Goal: Feedback & Contribution: Leave review/rating

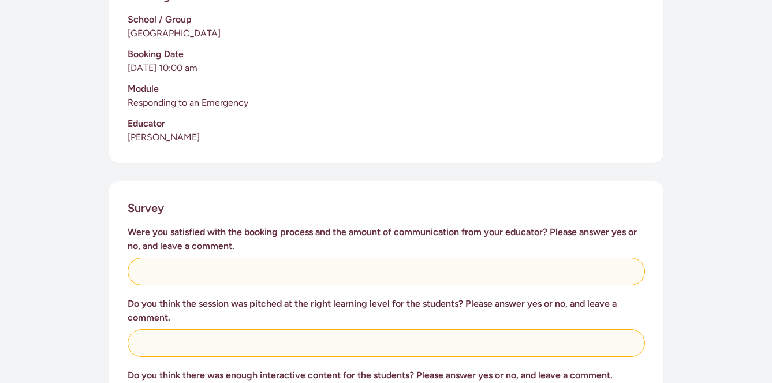
scroll to position [388, 0]
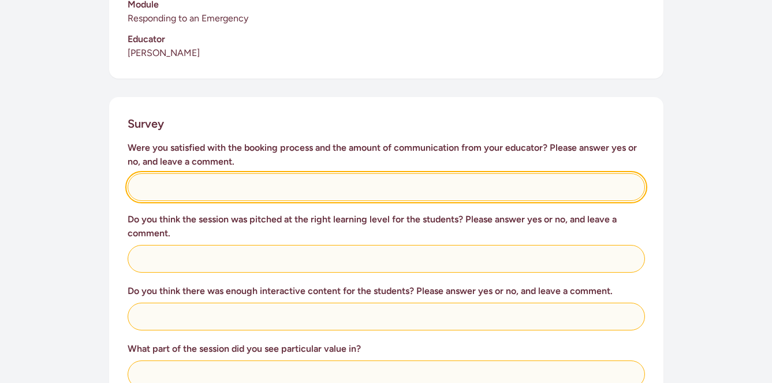
click at [230, 174] on input "text" at bounding box center [387, 187] width 518 height 28
type input "E"
type input "Yes, easy and clear"
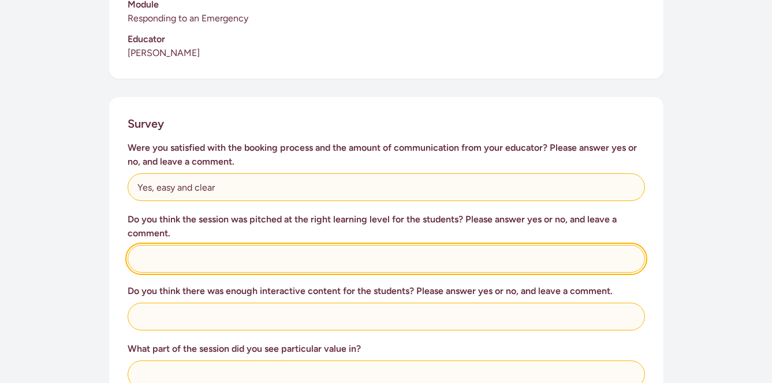
click at [222, 258] on input "text" at bounding box center [387, 259] width 518 height 28
click at [146, 245] on input "Pefect lesson" at bounding box center [387, 259] width 518 height 28
click at [216, 245] on input "Perfect lesson" at bounding box center [387, 259] width 518 height 28
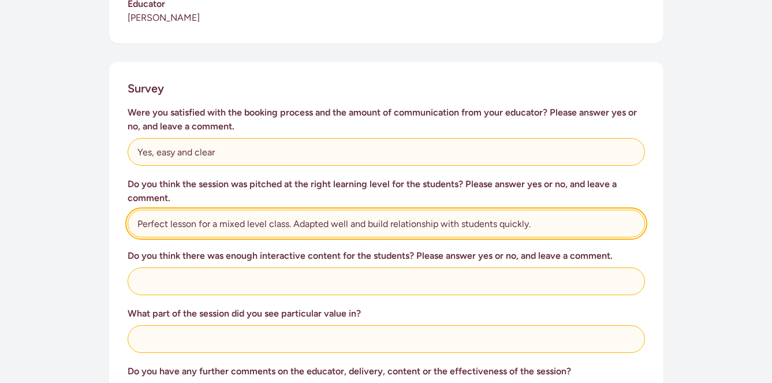
scroll to position [423, 0]
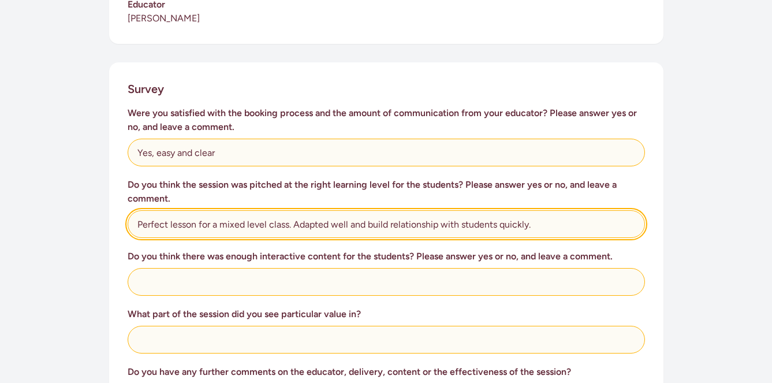
type input "Perfect lesson for a mixed level class. Adapted well and build relationship wit…"
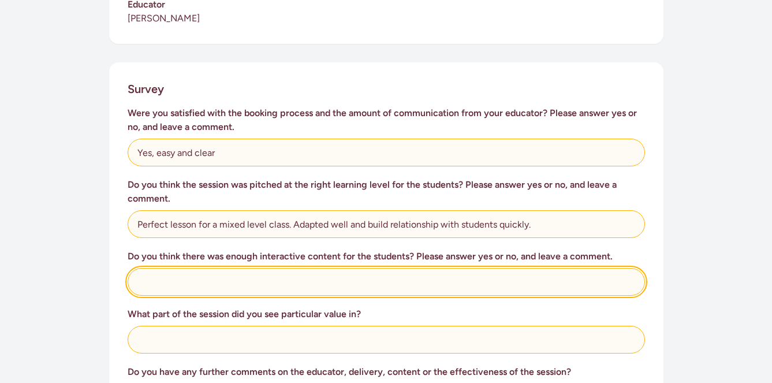
click at [229, 270] on input "text" at bounding box center [387, 282] width 518 height 28
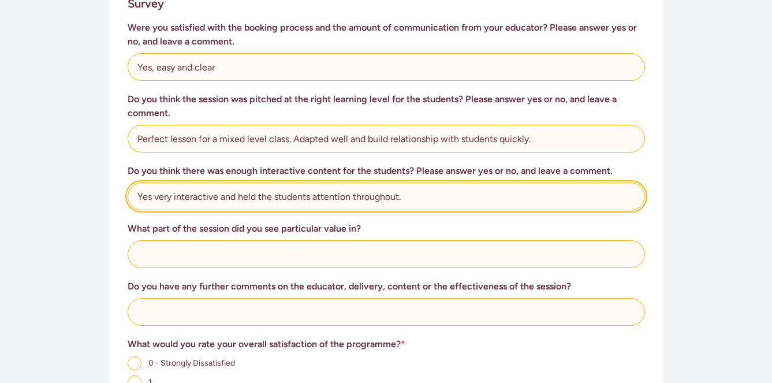
scroll to position [510, 0]
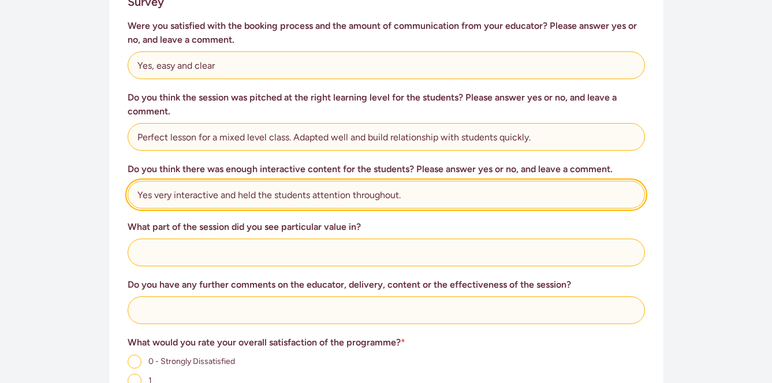
type input "Yes very interactive and held the students attention throughout."
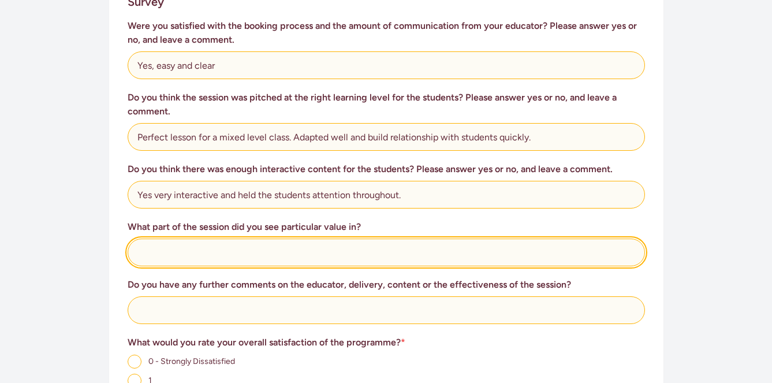
click at [162, 241] on input "text" at bounding box center [387, 253] width 518 height 28
click at [273, 239] on input "The who9le lesson was perfect wespecially" at bounding box center [387, 253] width 518 height 28
click at [328, 244] on input "The who9le lesson was perfect especially" at bounding box center [387, 253] width 518 height 28
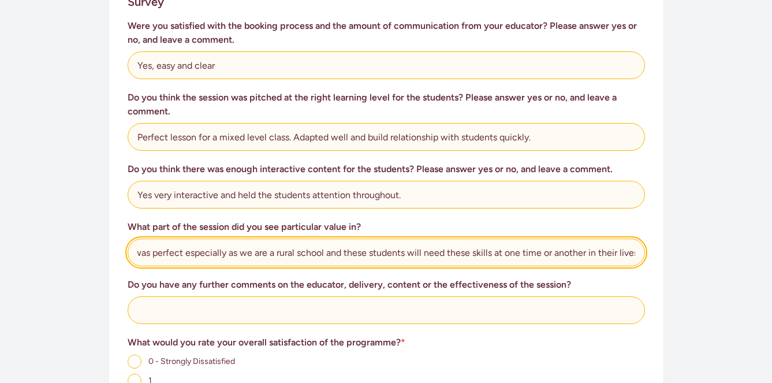
scroll to position [0, 85]
type input "The who9le lesson was perfect especially as we are a rural school and these stu…"
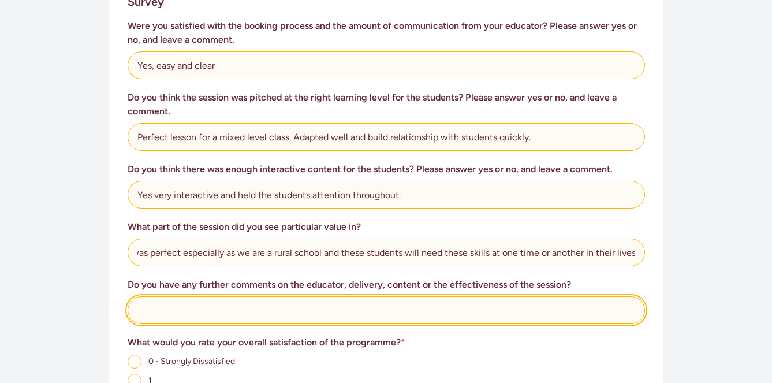
scroll to position [0, 0]
click at [226, 303] on input "text" at bounding box center [387, 310] width 518 height 28
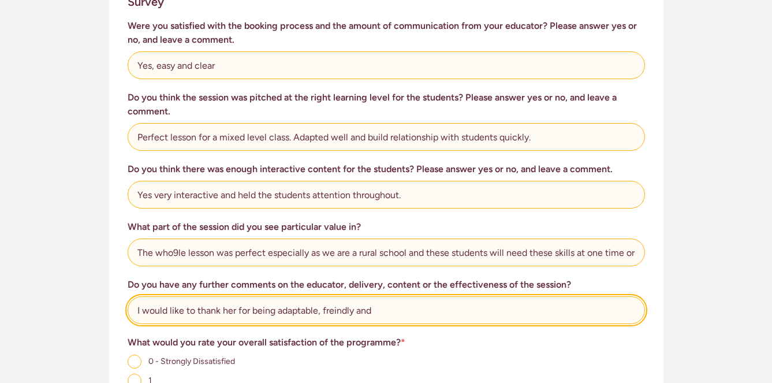
click at [337, 296] on input "I would like to thank her for being adaptable, freindly and" at bounding box center [387, 310] width 518 height 28
click at [389, 299] on input "I would like to thank her for being adaptable, friendly and" at bounding box center [387, 310] width 518 height 28
click at [444, 296] on input "I would like to thank her for being adaptable, friendly and making it achieveab…" at bounding box center [387, 310] width 518 height 28
click at [563, 301] on input "I would like to thank her for being adaptable, friendly and making it achievabl…" at bounding box center [387, 310] width 518 height 28
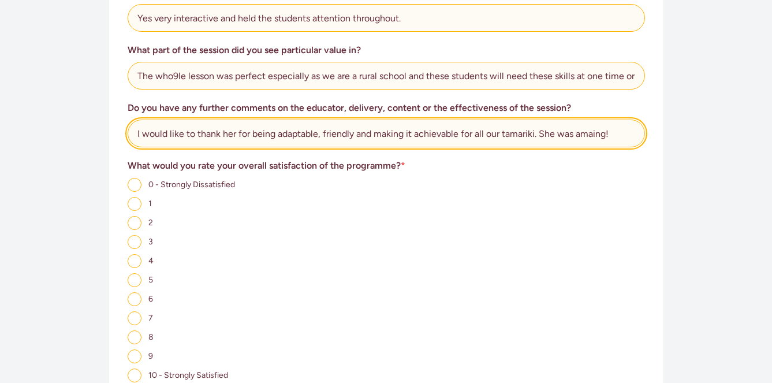
scroll to position [687, 0]
type input "I would like to thank her for being adaptable, friendly and making it achievabl…"
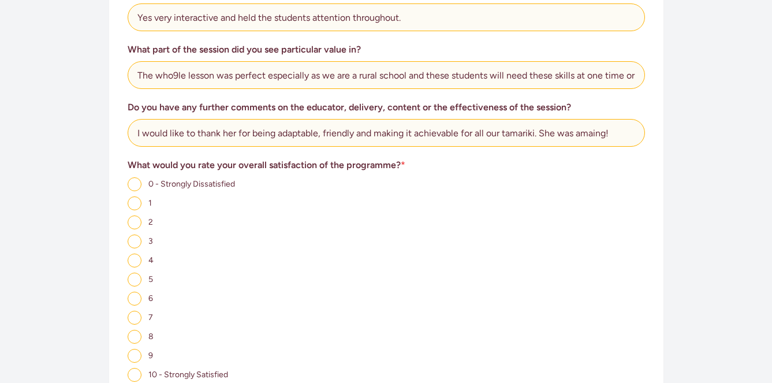
click at [133, 368] on input "10 - Strongly Satisfied" at bounding box center [135, 375] width 14 height 14
radio input "true"
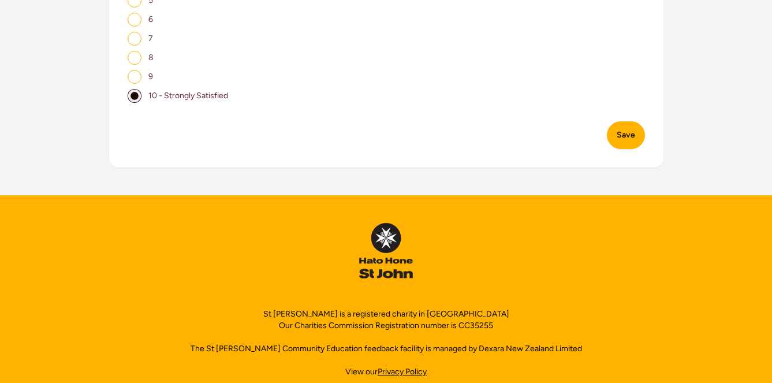
scroll to position [978, 0]
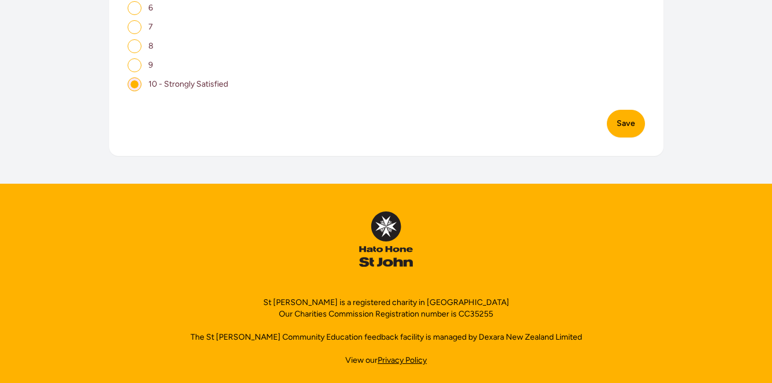
click at [627, 114] on button "Save" at bounding box center [626, 124] width 38 height 28
